Goal: Task Accomplishment & Management: Use online tool/utility

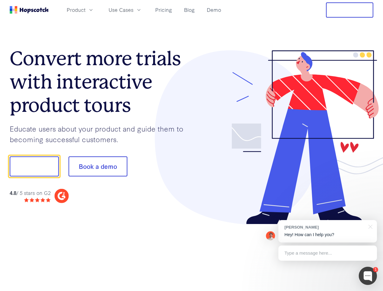
click at [192, 146] on div at bounding box center [283, 137] width 182 height 175
click at [86, 10] on span "Product" at bounding box center [76, 10] width 19 height 8
click at [134, 10] on span "Use Cases" at bounding box center [121, 10] width 25 height 8
click at [350, 10] on button "Free Trial" at bounding box center [349, 9] width 47 height 15
click at [34, 167] on button "Show me!" at bounding box center [34, 167] width 49 height 20
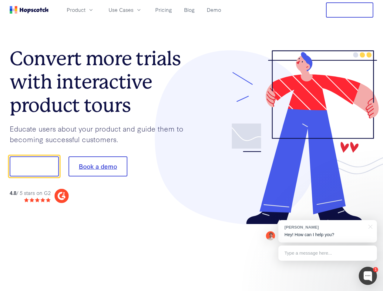
click at [98, 167] on button "Book a demo" at bounding box center [98, 167] width 59 height 20
click at [368, 276] on div at bounding box center [368, 276] width 18 height 18
click at [328, 232] on div "[PERSON_NAME] Hey! How can I help you?" at bounding box center [328, 231] width 99 height 22
click at [370, 226] on div at bounding box center [369, 226] width 15 height 12
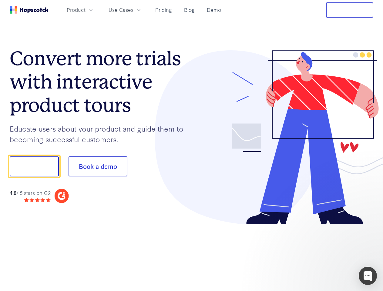
click at [328, 253] on div at bounding box center [320, 206] width 114 height 121
